Goal: Use online tool/utility

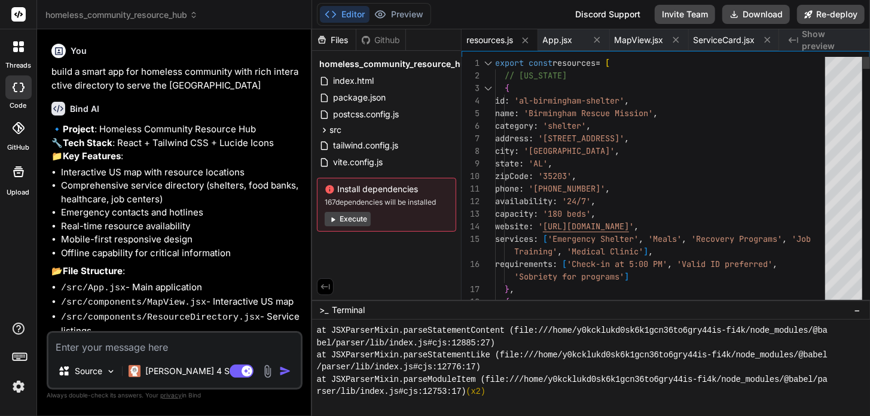
scroll to position [1798, 0]
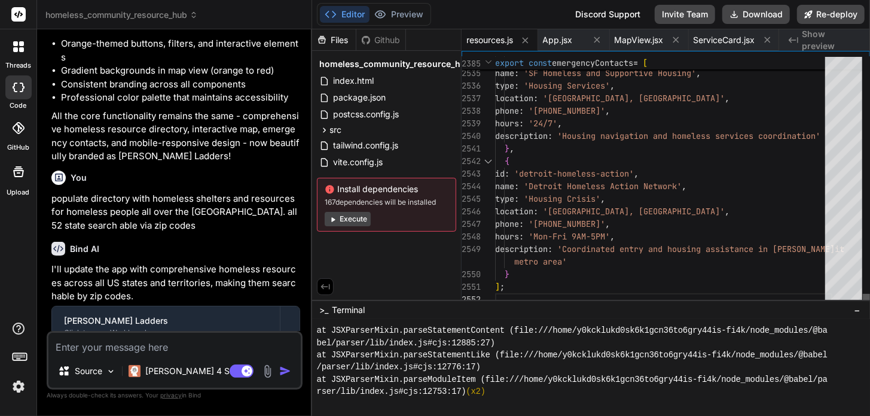
click at [863, 306] on div at bounding box center [866, 300] width 7 height 12
click at [356, 218] on button "Execute" at bounding box center [348, 219] width 46 height 14
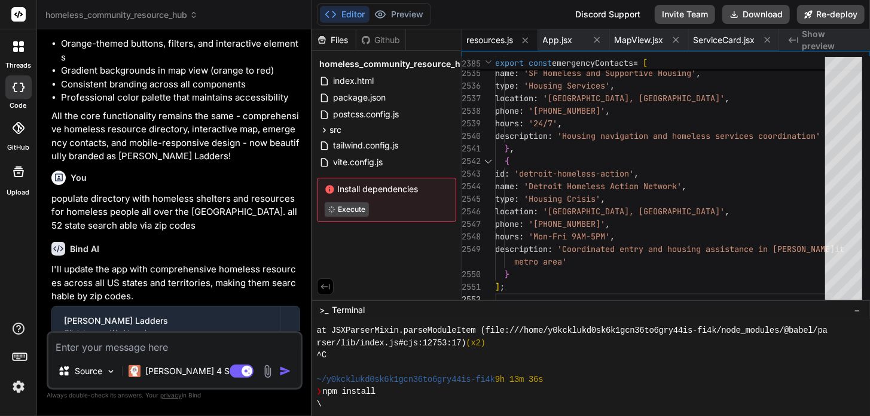
scroll to position [1933, 0]
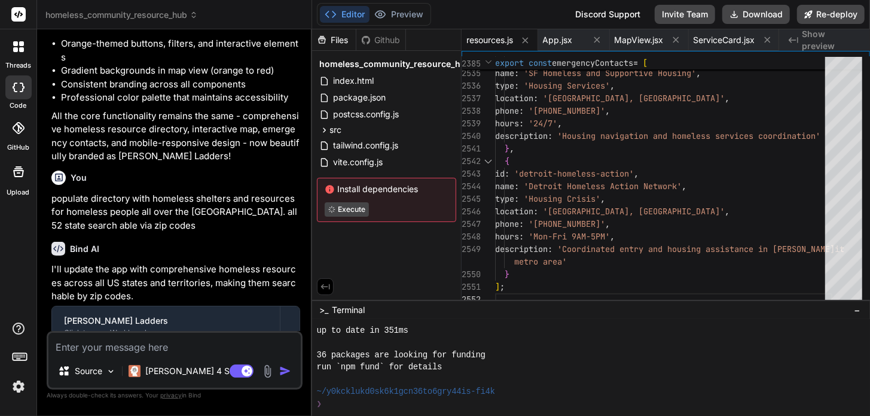
type textarea "x"
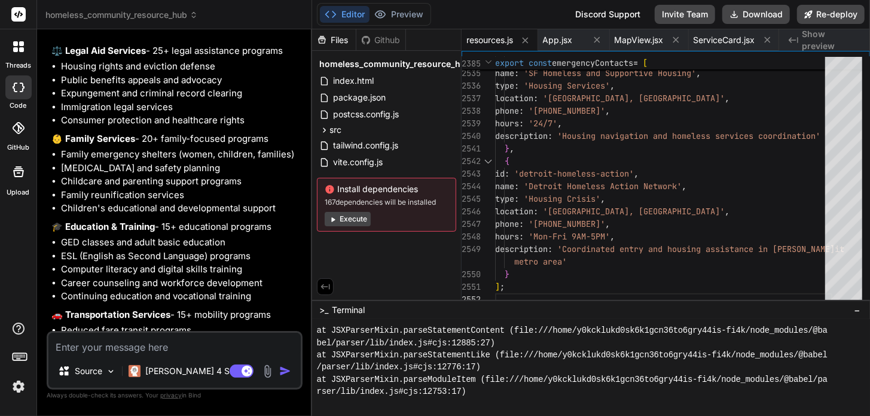
scroll to position [3503, 0]
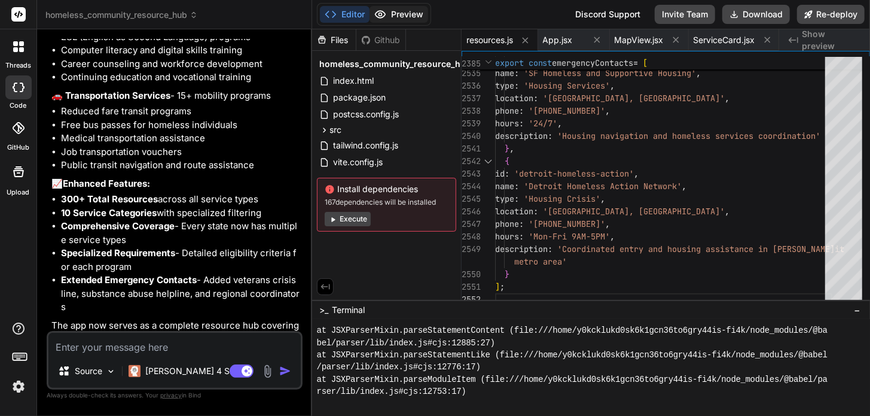
click at [407, 19] on button "Preview" at bounding box center [399, 14] width 59 height 17
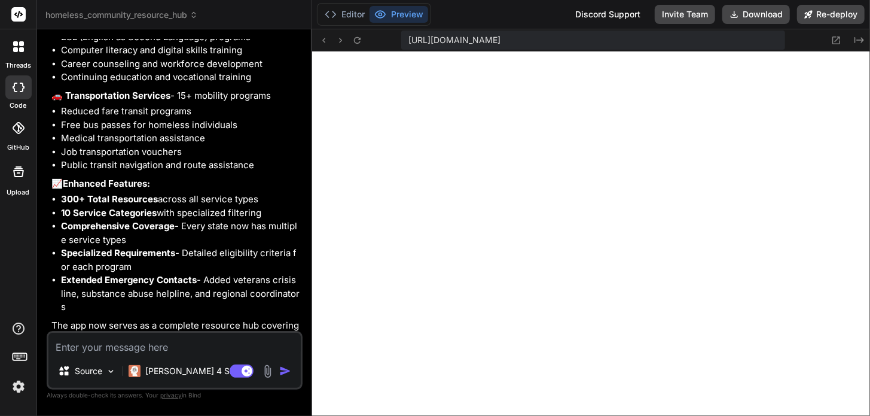
click at [180, 349] on textarea at bounding box center [174, 344] width 252 height 22
type textarea "f"
type textarea "x"
type textarea "fi"
type textarea "x"
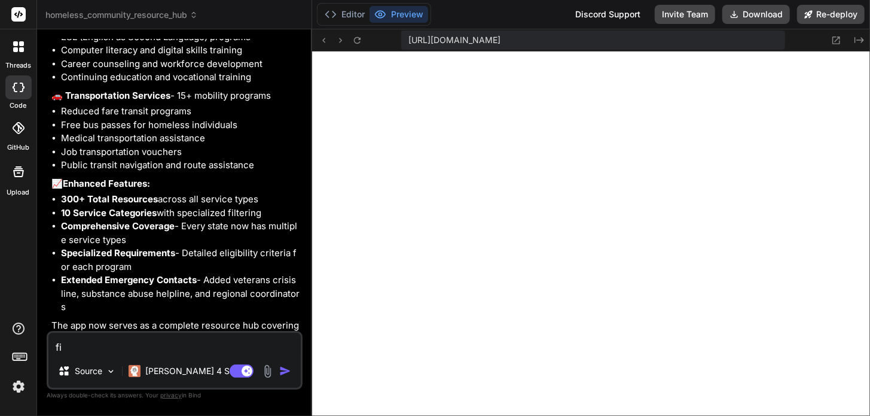
type textarea "fix"
type textarea "x"
type textarea "fix"
type textarea "x"
type textarea "fix t"
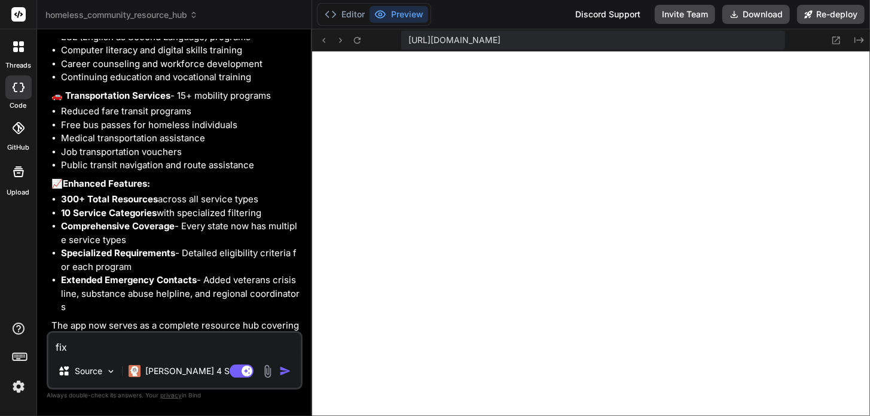
type textarea "x"
type textarea "fix th"
type textarea "x"
type textarea "fix the"
type textarea "x"
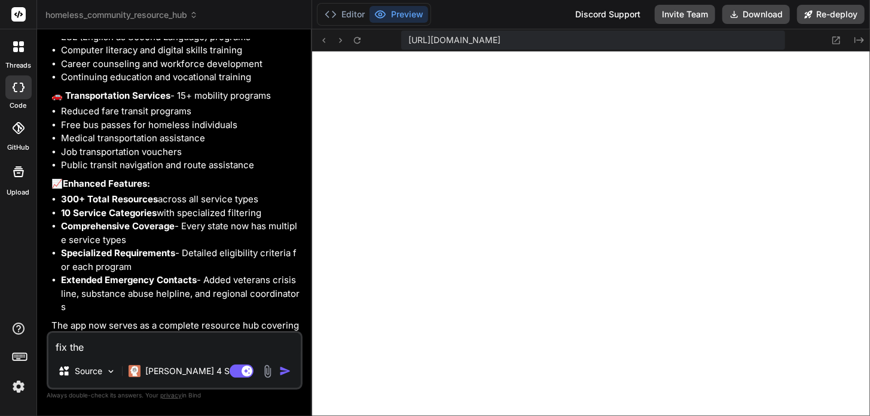
type textarea "fix the"
type textarea "x"
type textarea "fix the c"
type textarea "x"
type textarea "fix the co"
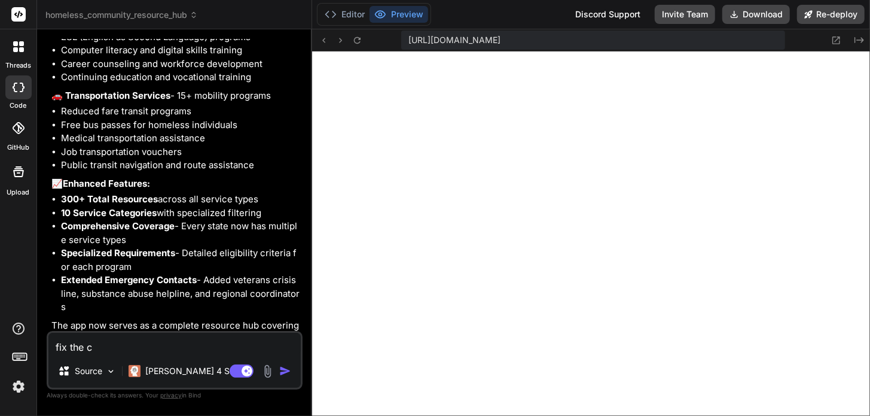
type textarea "x"
type textarea "fix the cod"
type textarea "x"
type textarea "fix the code"
type textarea "x"
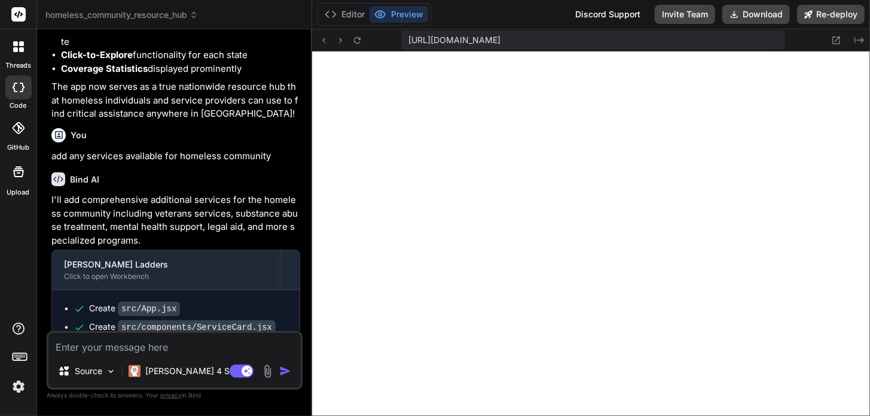
scroll to position [3627, 0]
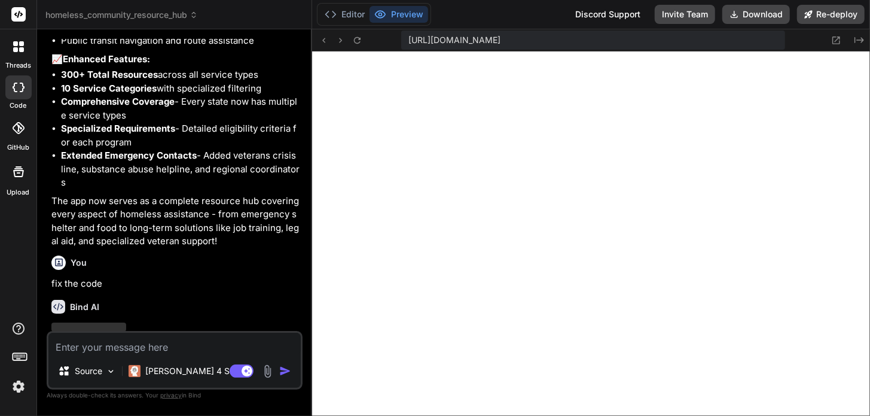
click at [144, 348] on textarea at bounding box center [174, 344] width 252 height 22
paste textarea "setting server.hmr.overlay to false in vite.config.js"
type textarea "setting server.hmr.overlay to false in vite.config.js"
type textarea "x"
type textarea "setting server.hmr.overlay to false in vite.config.js"
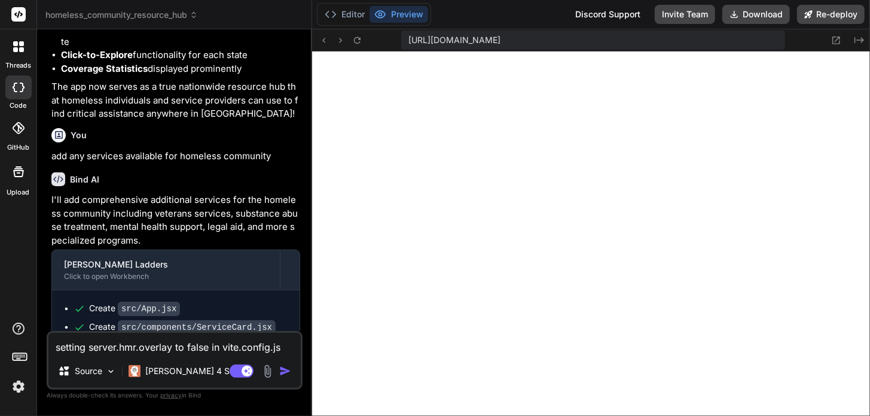
scroll to position [2311, 0]
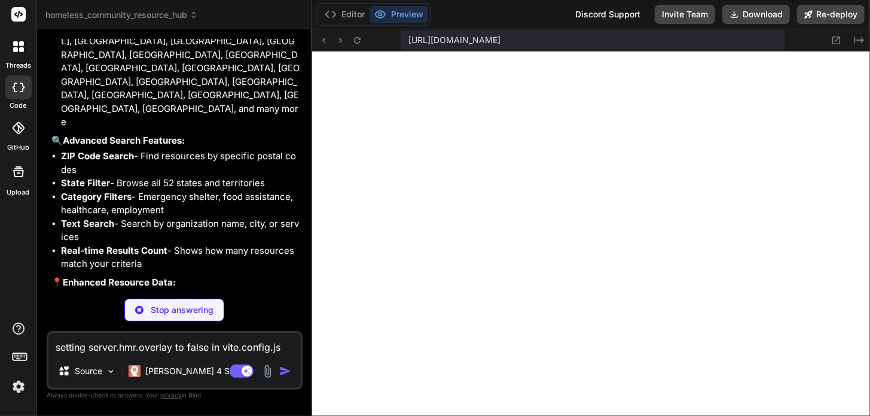
type textarea "x"
type textarea "} export default MapView;"
type textarea "x"
type textarea "800: '#9a3412', 900: '#7c2d12', } } }, }, plugins: [], }"
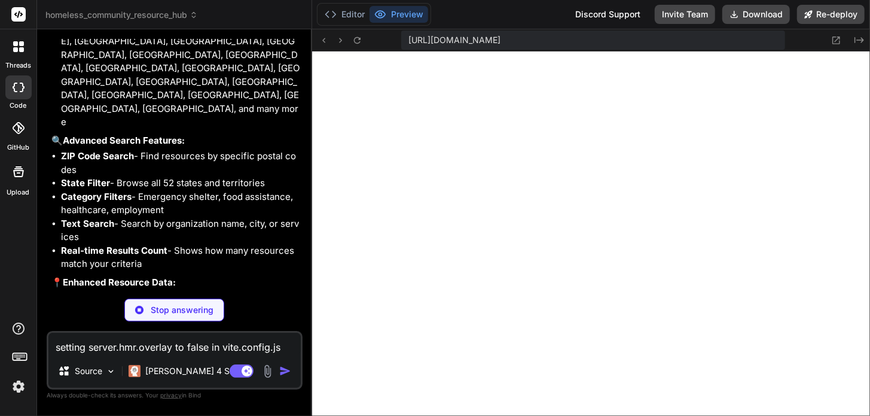
type textarea "x"
